Goal: Book appointment/travel/reservation

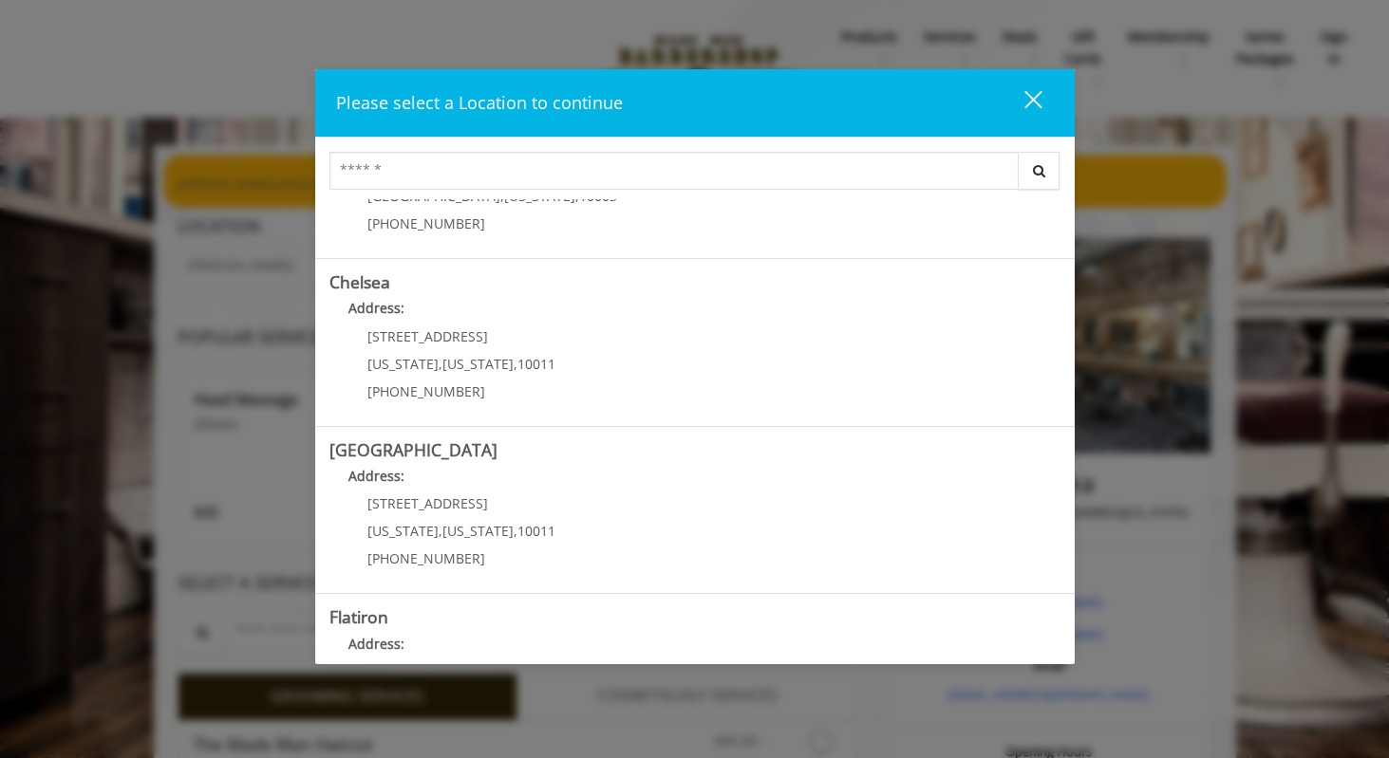
scroll to position [129, 0]
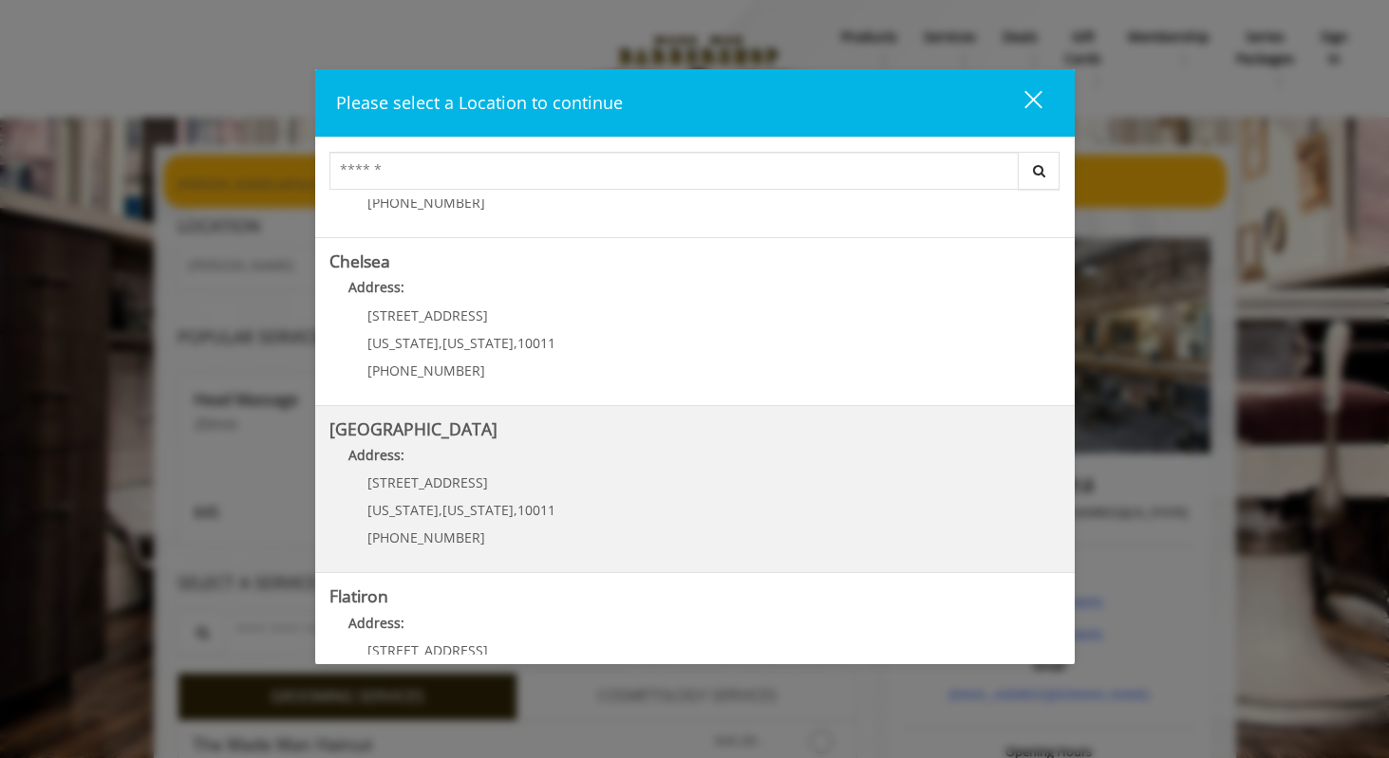
click at [512, 496] on div "267 W 15th St New York , New York , 10011 (646) 850-0041" at bounding box center [446, 517] width 235 height 83
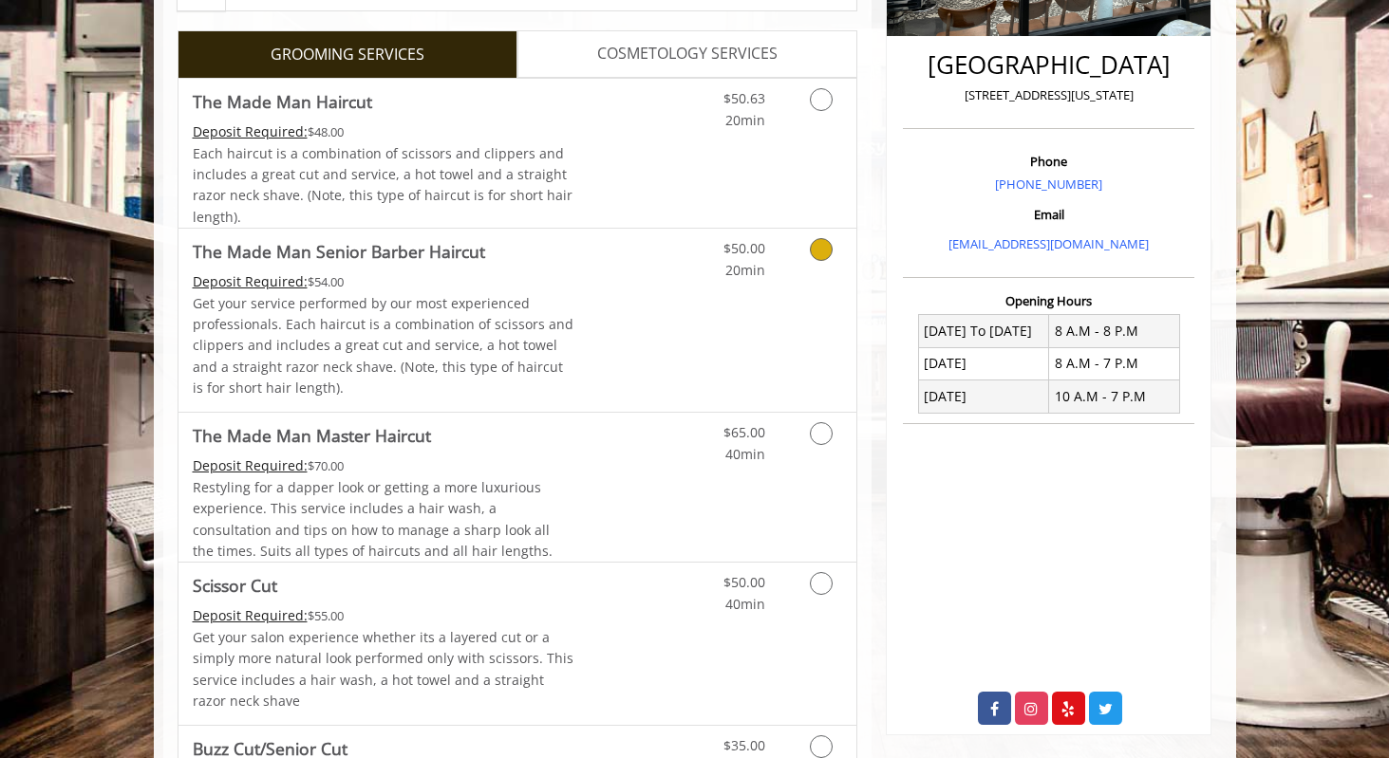
scroll to position [438, 0]
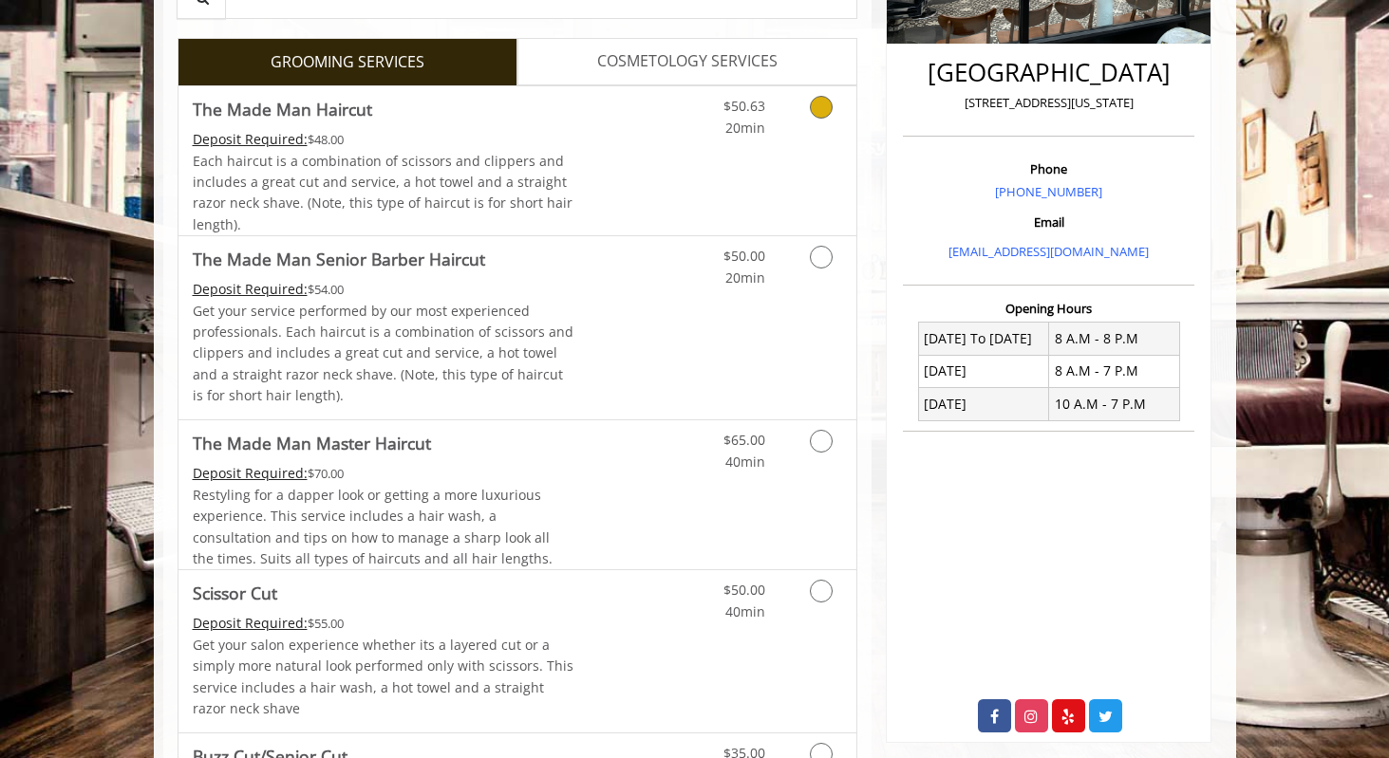
click at [479, 131] on div "Deposit Required: $48.00" at bounding box center [384, 139] width 382 height 21
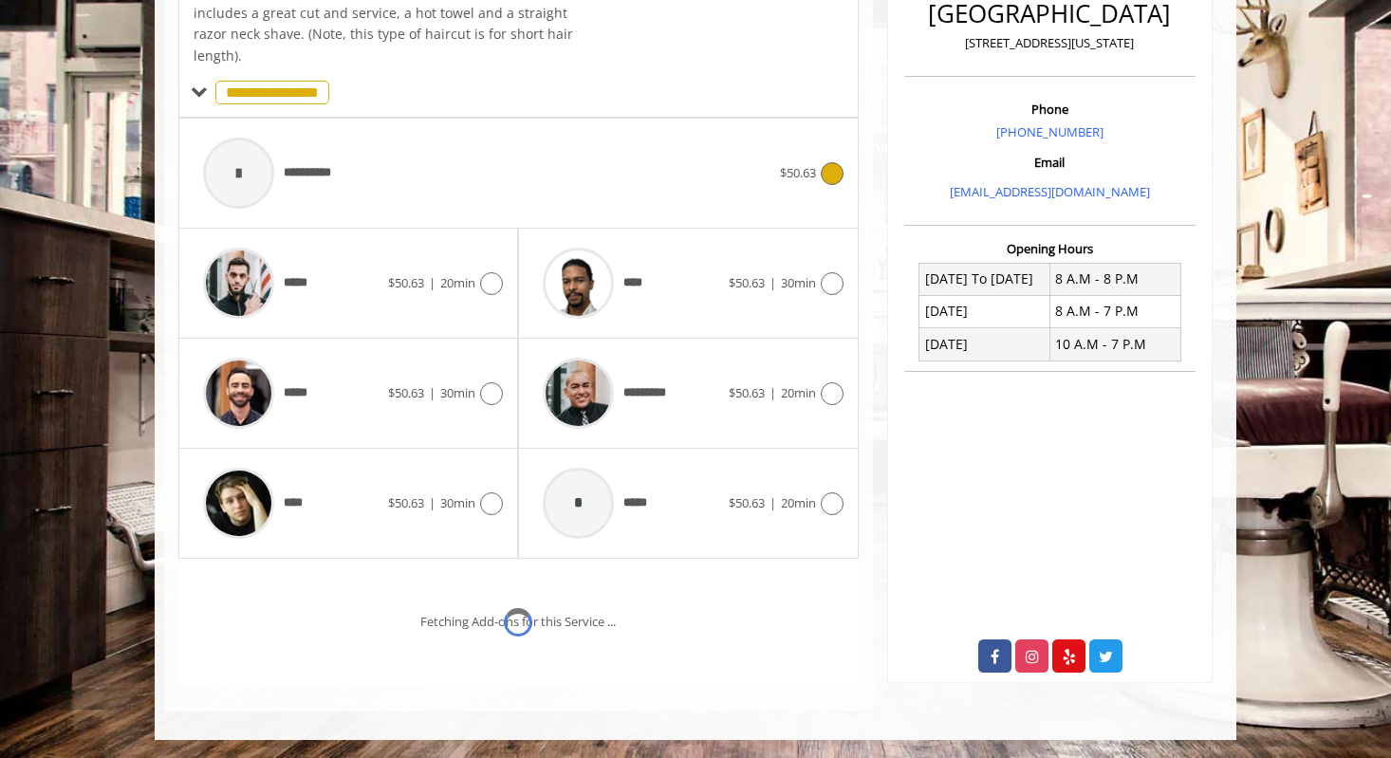
scroll to position [564, 0]
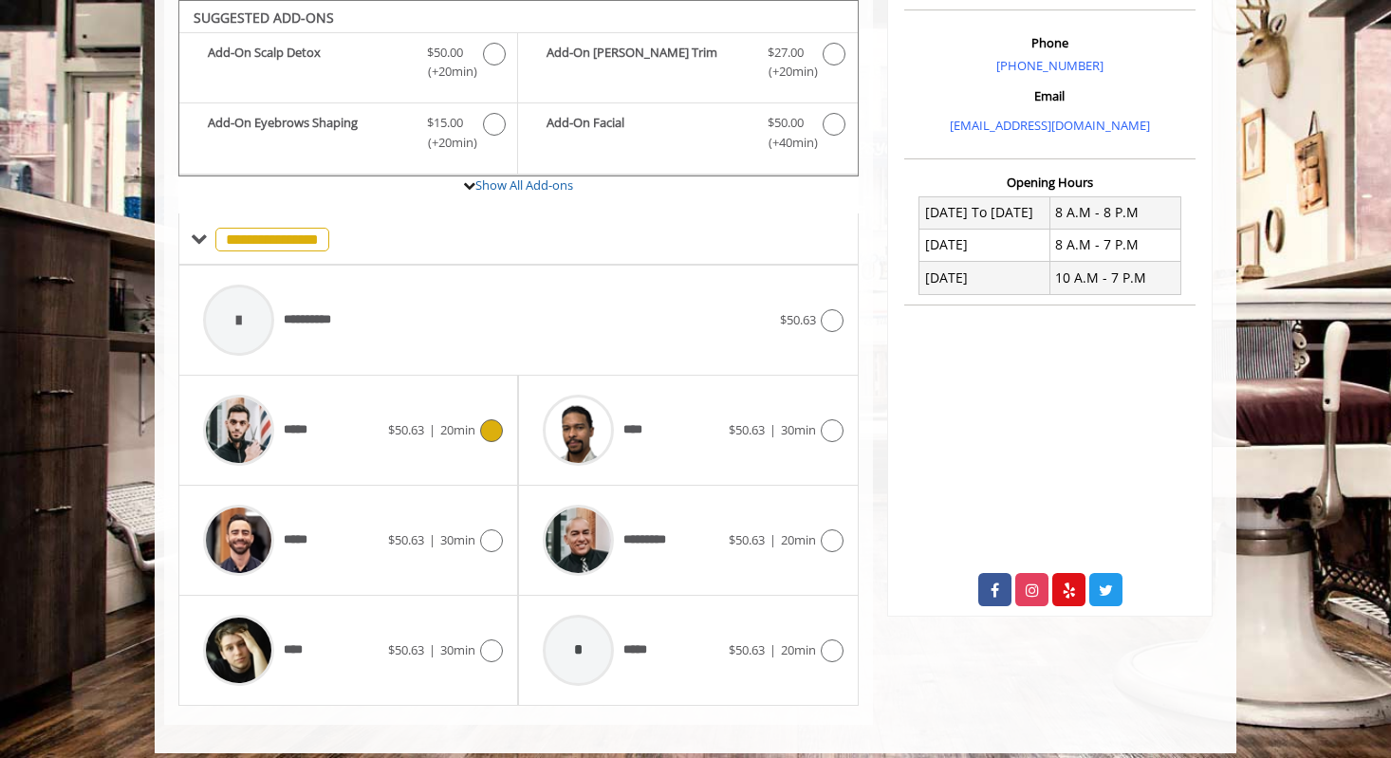
click at [481, 427] on icon at bounding box center [491, 431] width 23 height 23
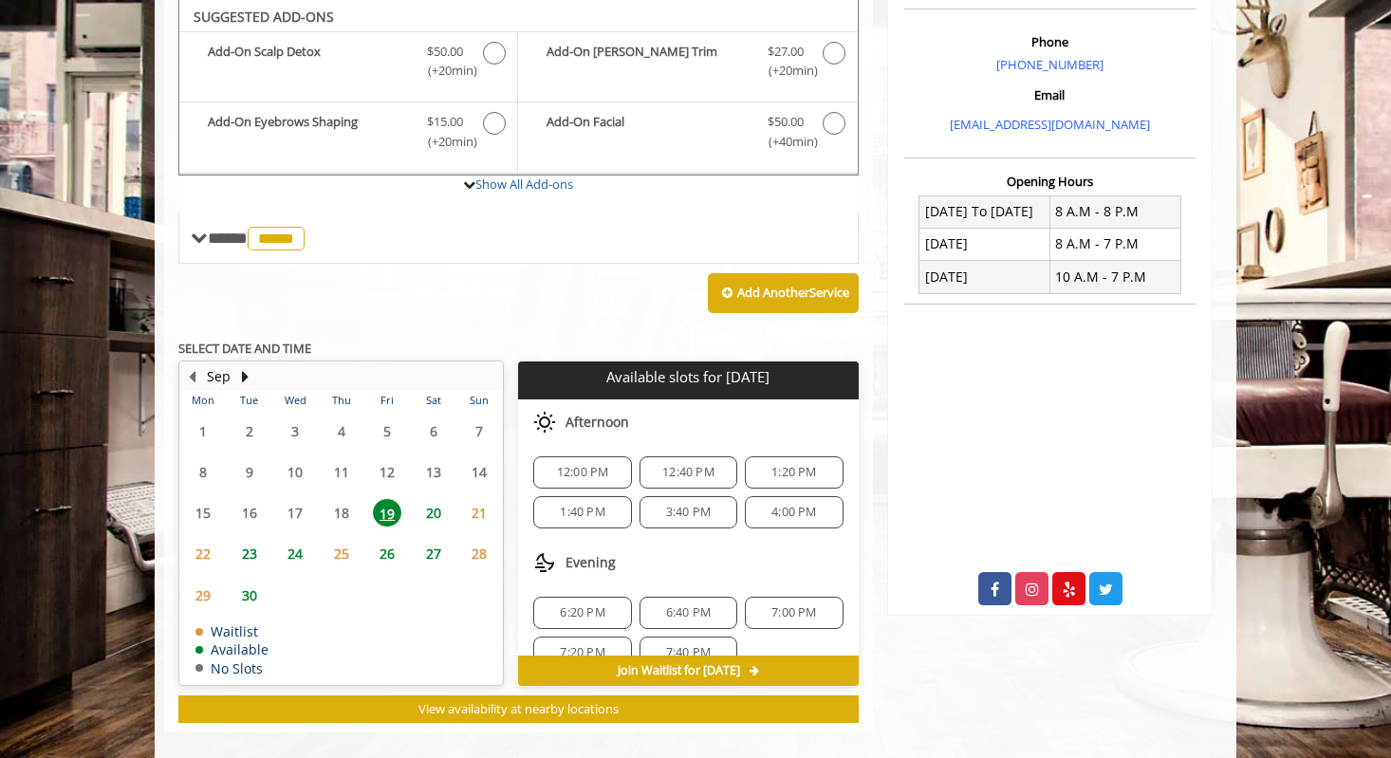
scroll to position [96, 0]
click at [680, 484] on div "12:40 PM" at bounding box center [689, 473] width 98 height 32
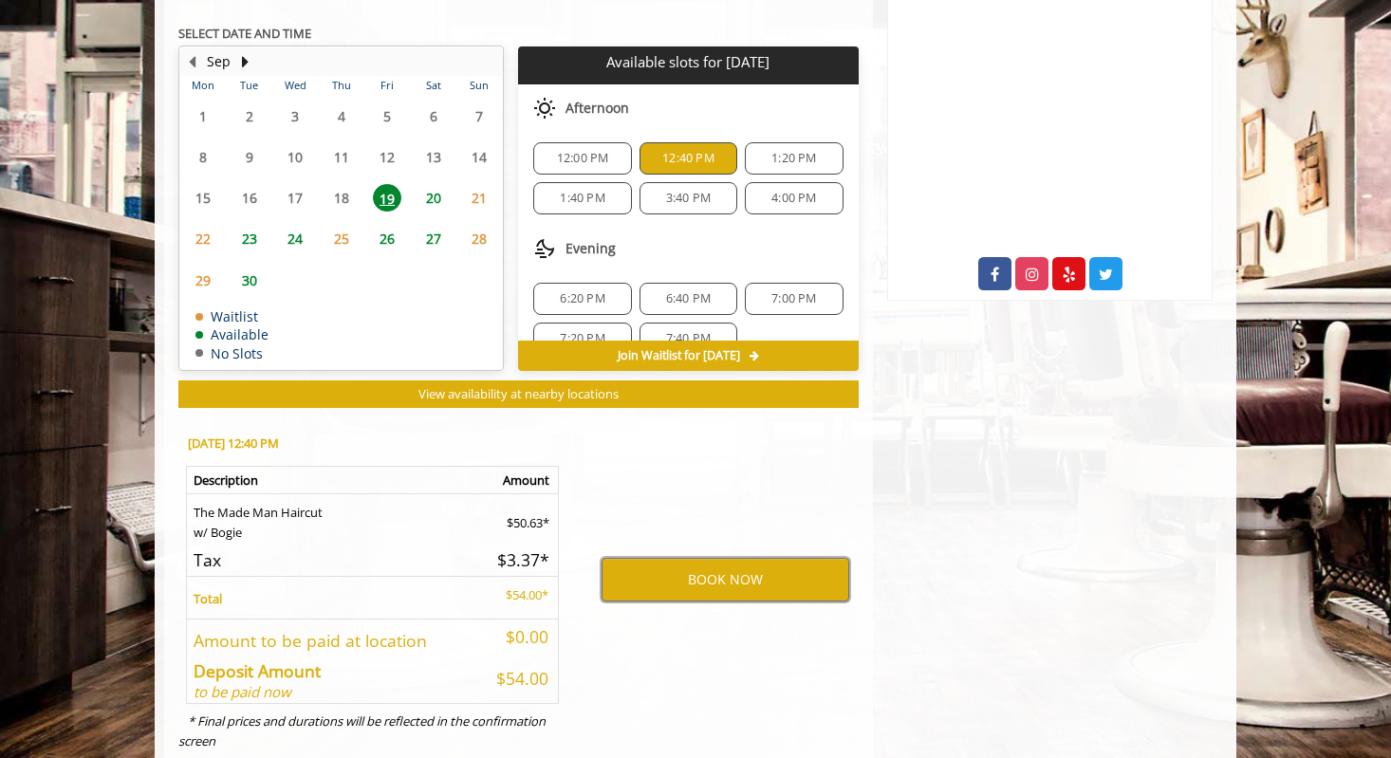
scroll to position [928, 0]
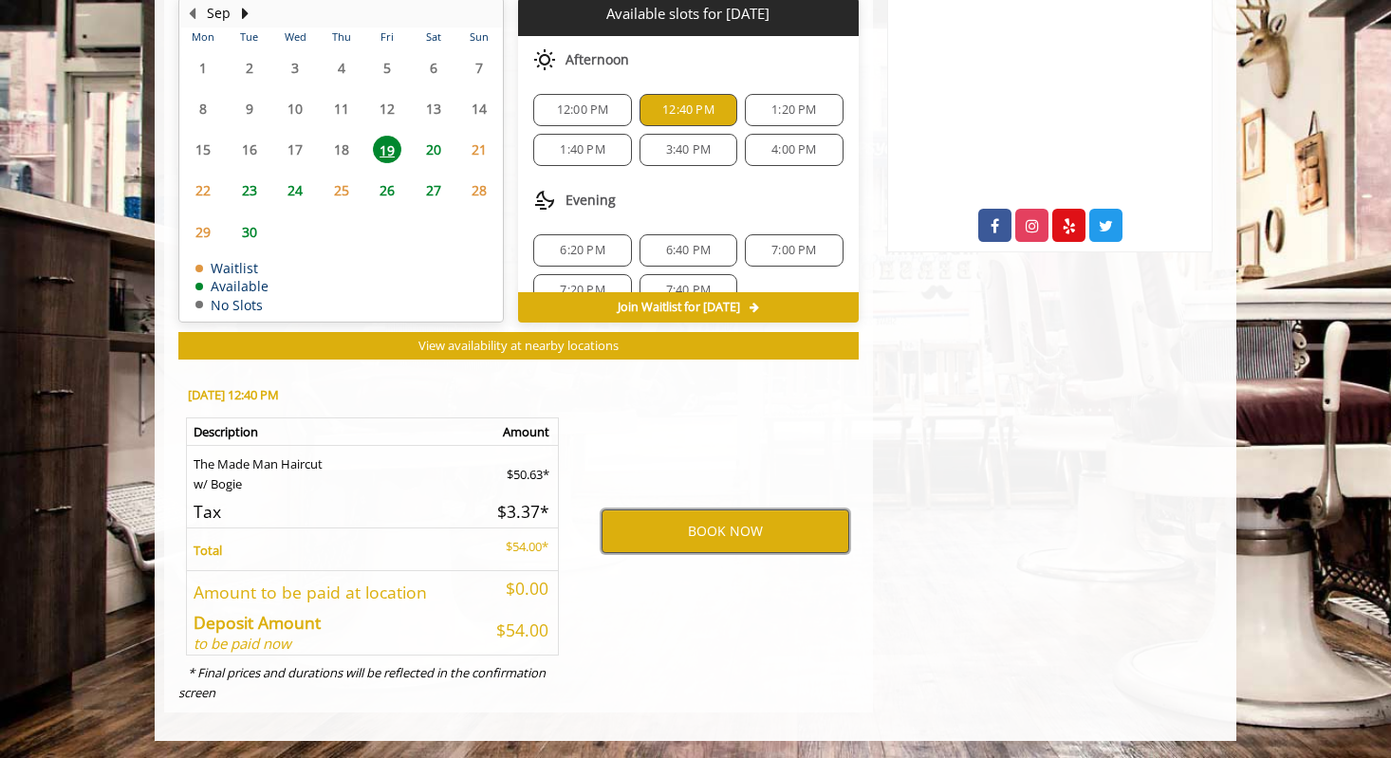
click at [689, 536] on button "BOOK NOW" at bounding box center [726, 532] width 248 height 44
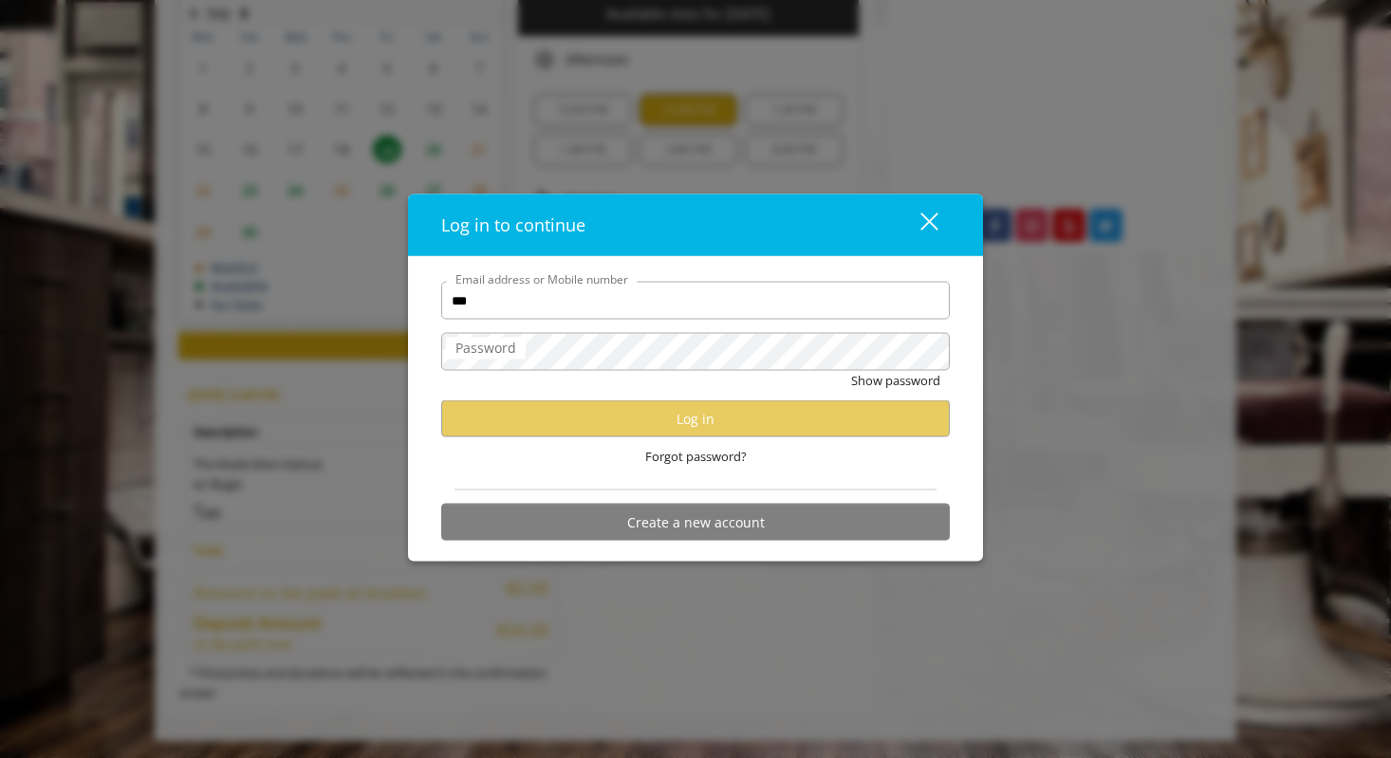
type input "**********"
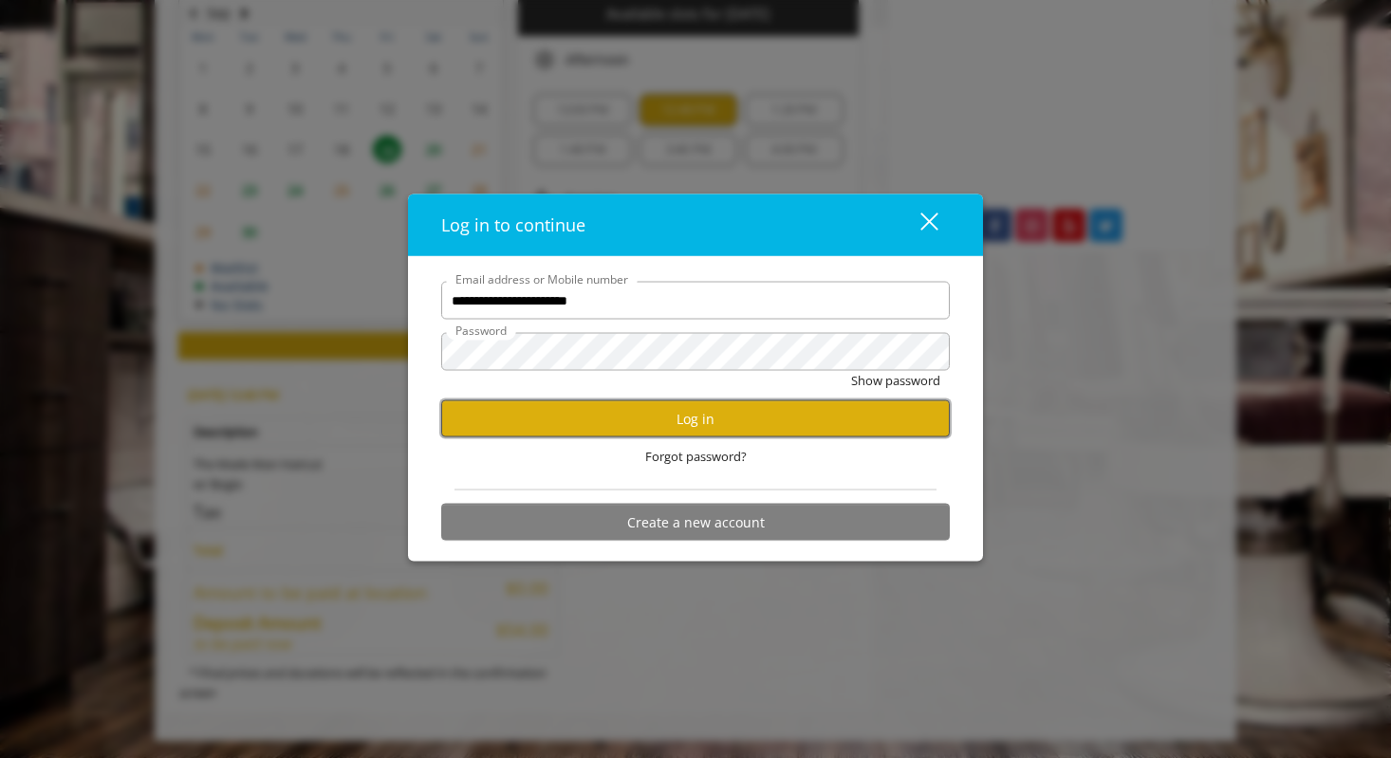
click at [756, 412] on button "Log in" at bounding box center [695, 419] width 509 height 37
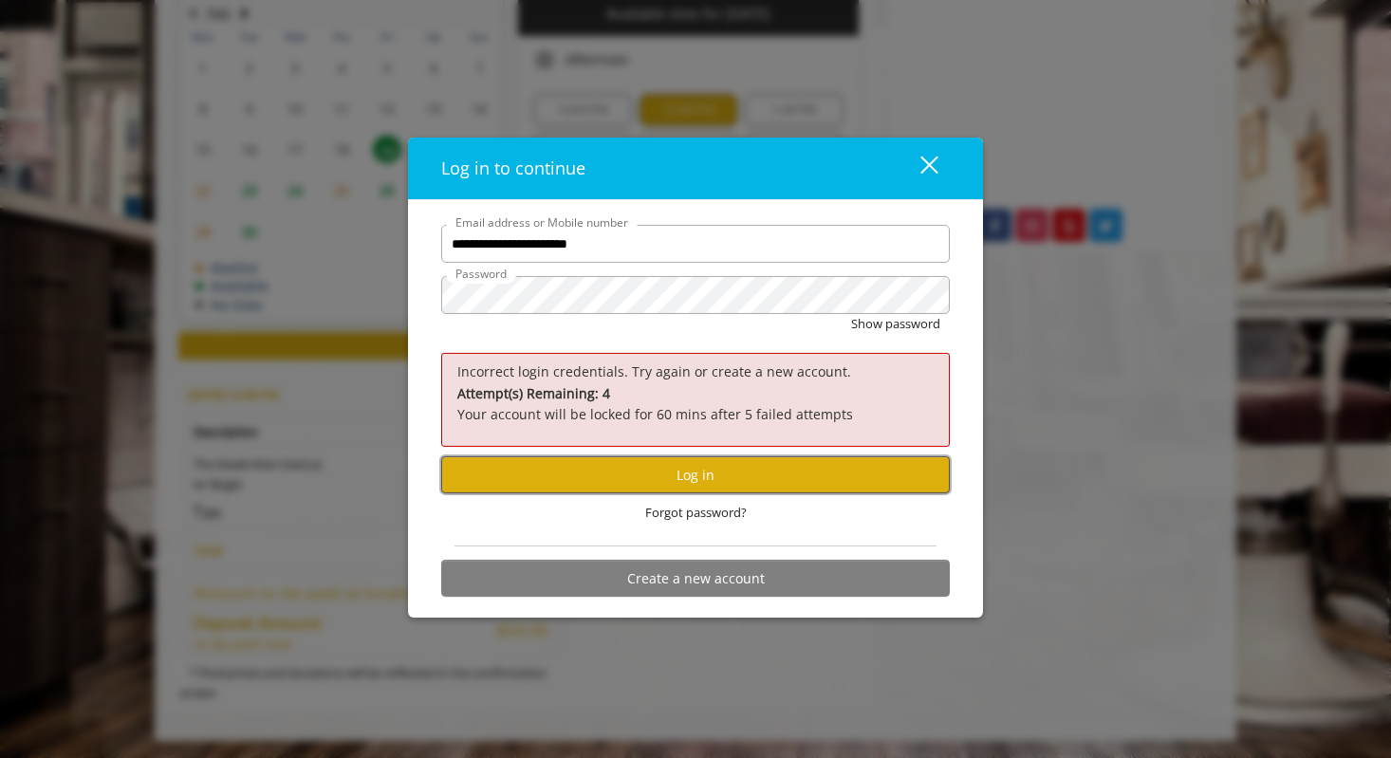
click at [585, 474] on button "Log in" at bounding box center [695, 475] width 509 height 37
click at [868, 316] on button "Show password" at bounding box center [895, 324] width 89 height 20
click at [601, 478] on button "Log in" at bounding box center [695, 475] width 509 height 37
click at [856, 314] on button "Hide password" at bounding box center [898, 324] width 84 height 20
click at [629, 470] on button "Log in" at bounding box center [695, 475] width 509 height 37
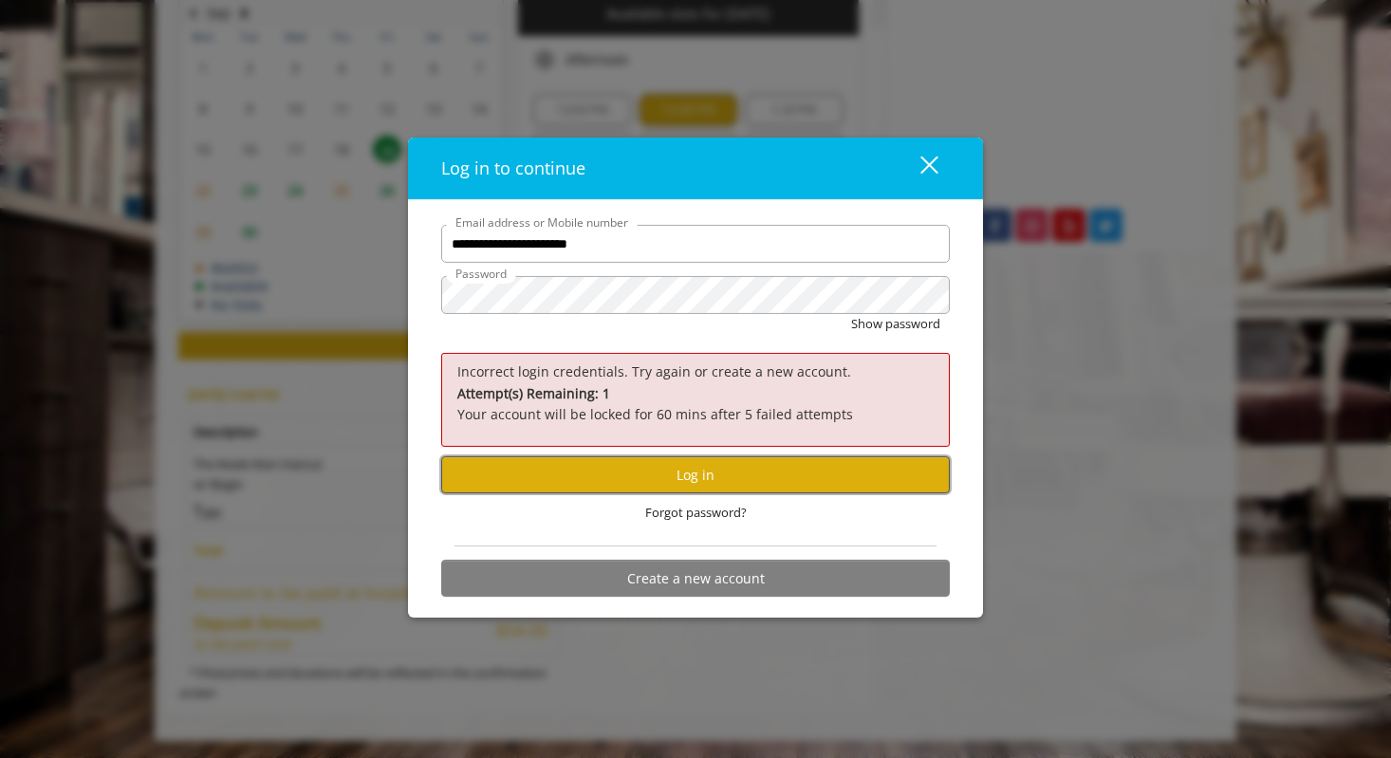
click at [593, 477] on button "Log in" at bounding box center [695, 475] width 509 height 37
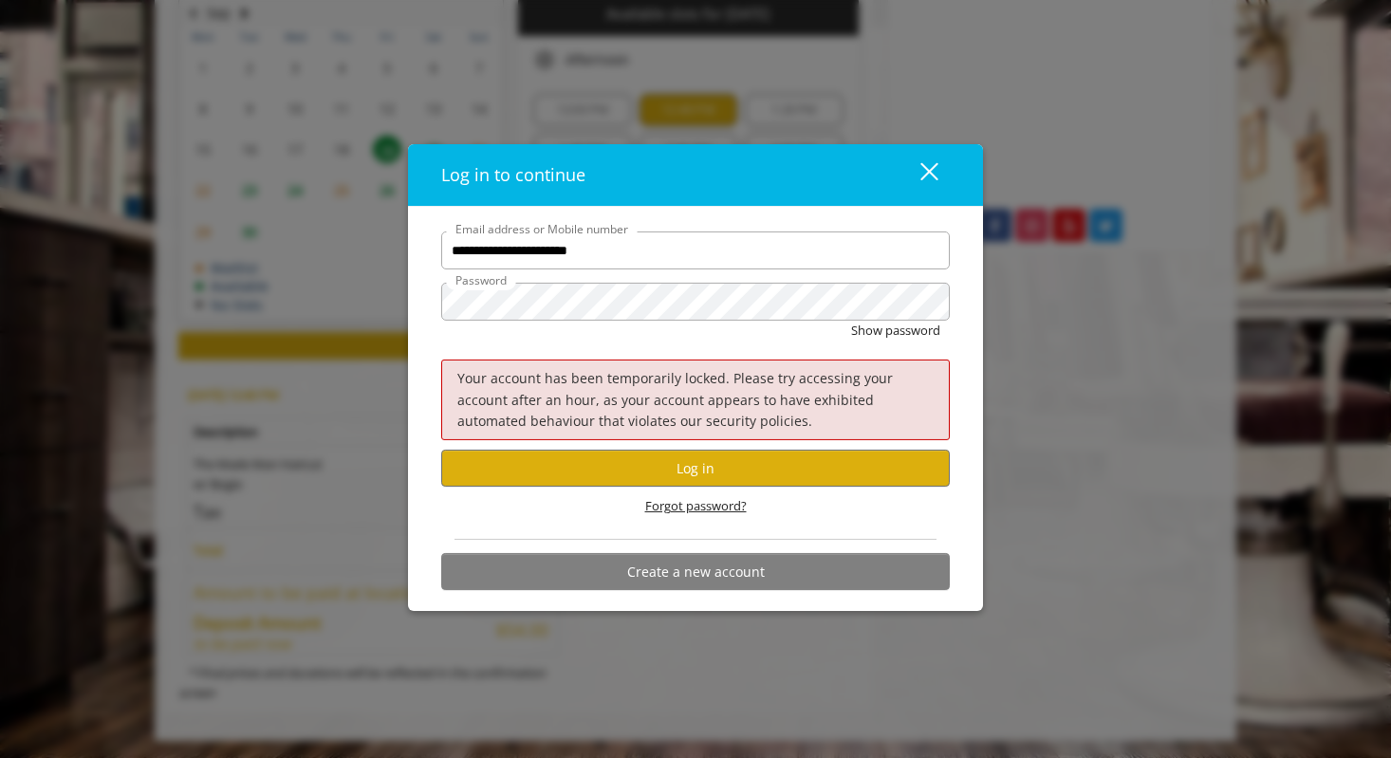
click at [676, 512] on span "Forgot password?" at bounding box center [696, 506] width 102 height 20
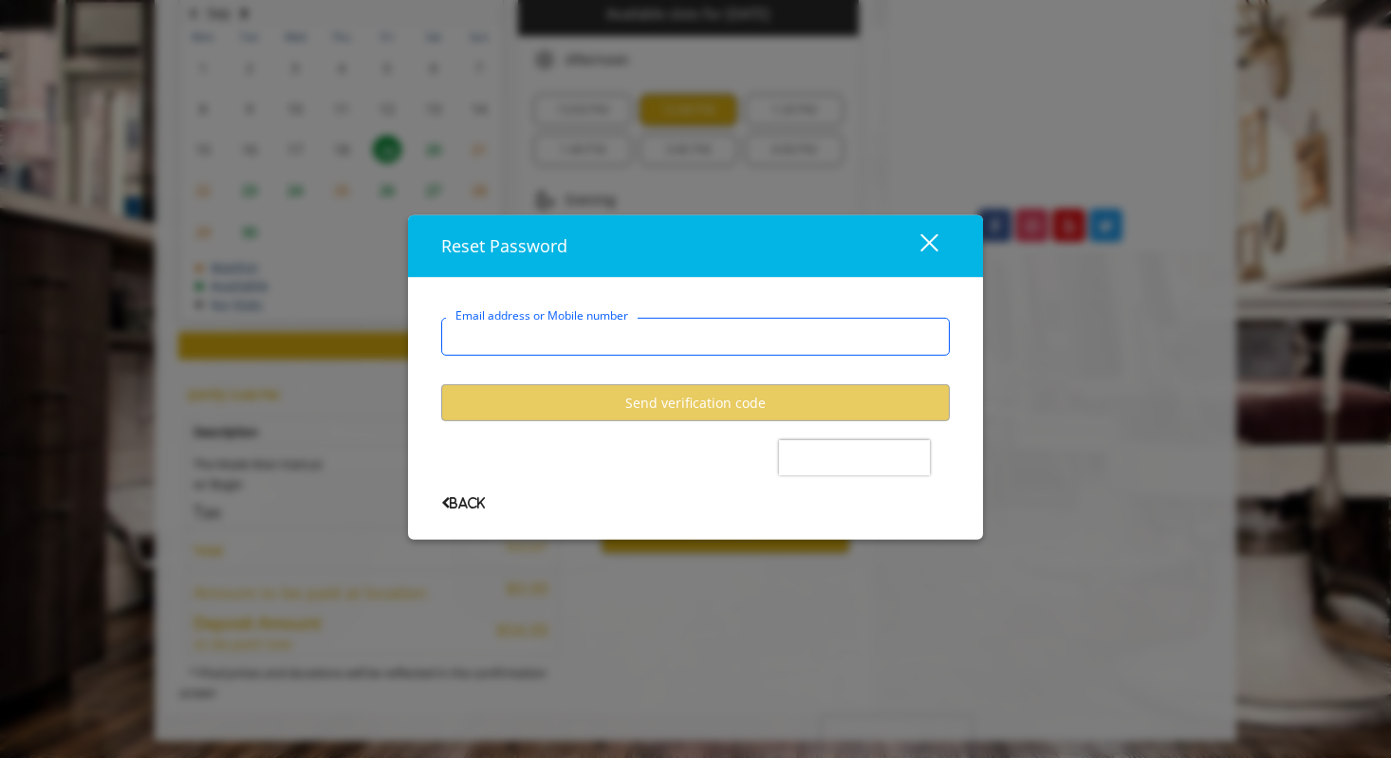
click at [497, 334] on input "Email address or Mobile number" at bounding box center [695, 337] width 509 height 38
type input "**********"
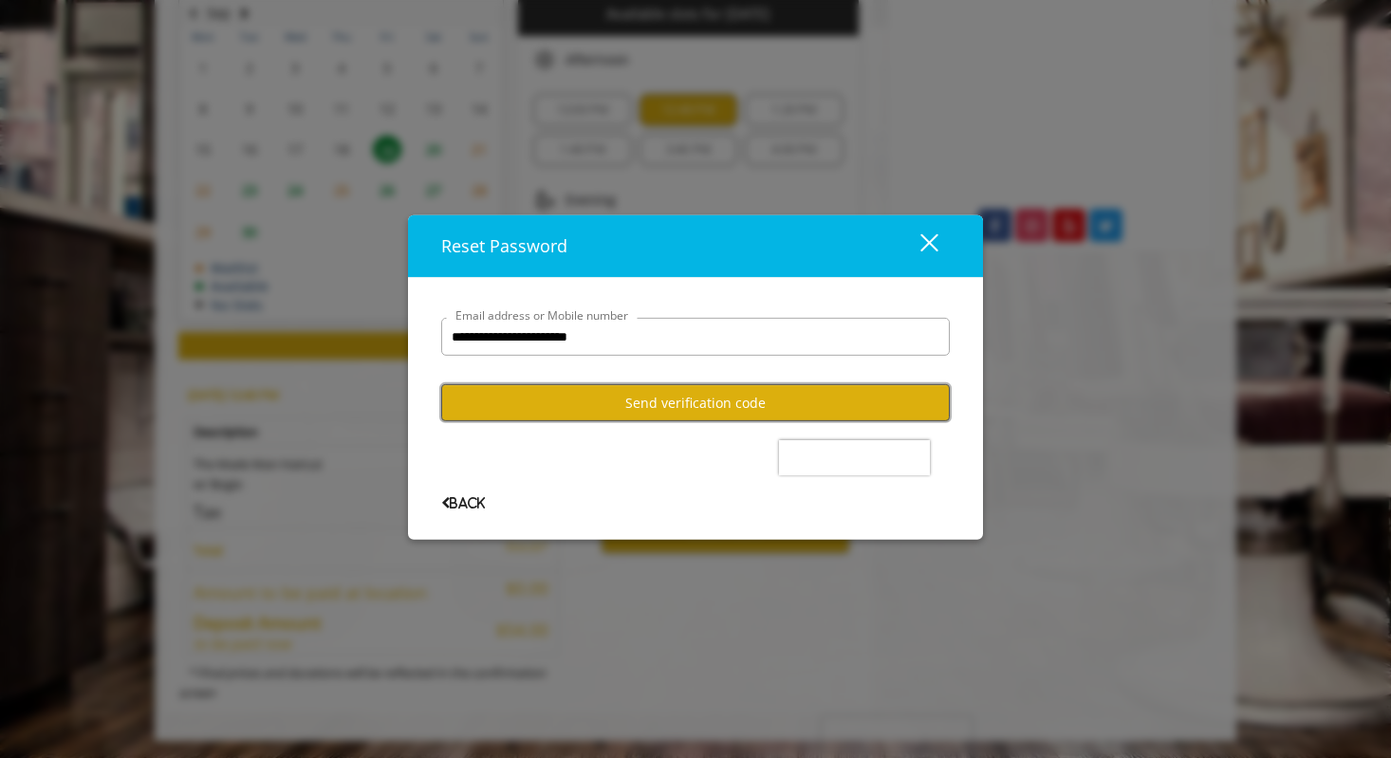
click at [657, 414] on button "Send verification code" at bounding box center [695, 402] width 509 height 37
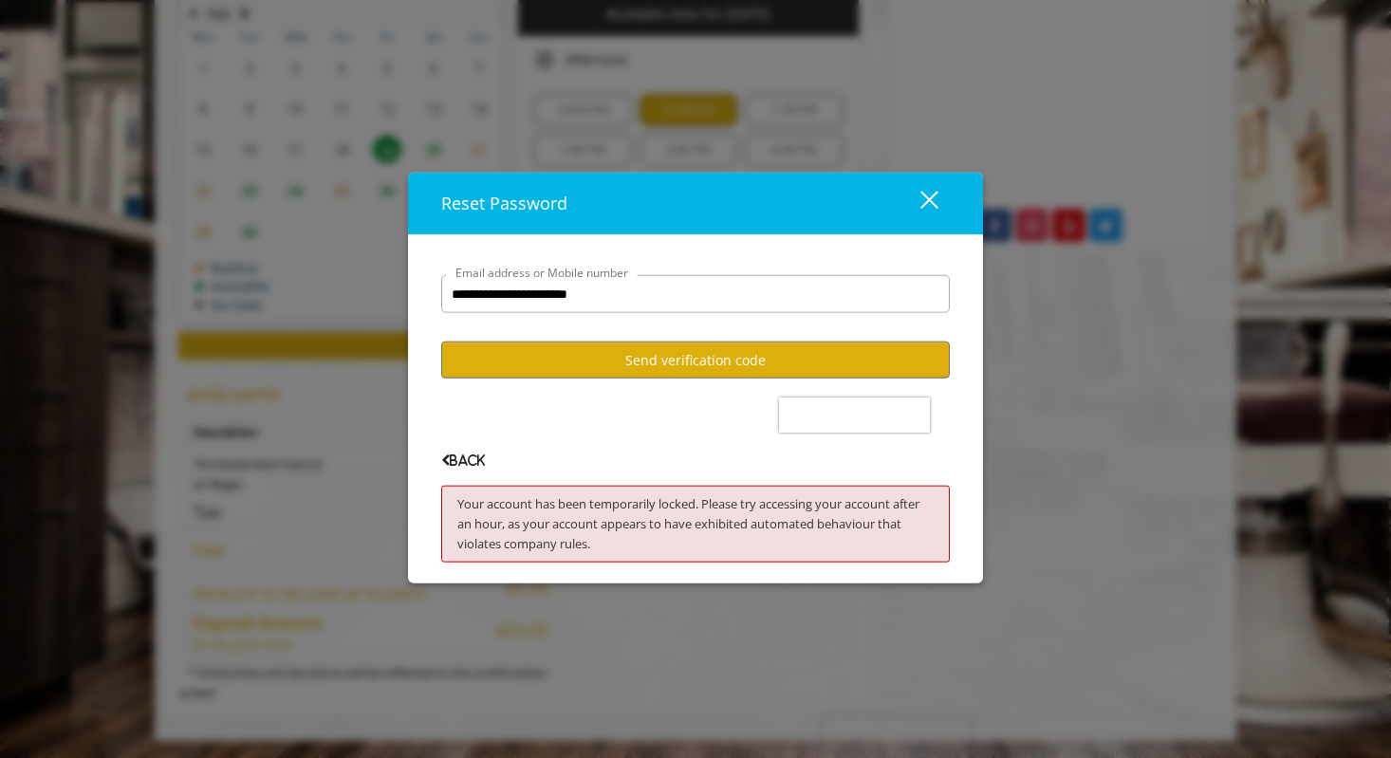
click at [932, 199] on div "close" at bounding box center [918, 203] width 38 height 28
